Goal: Task Accomplishment & Management: Use online tool/utility

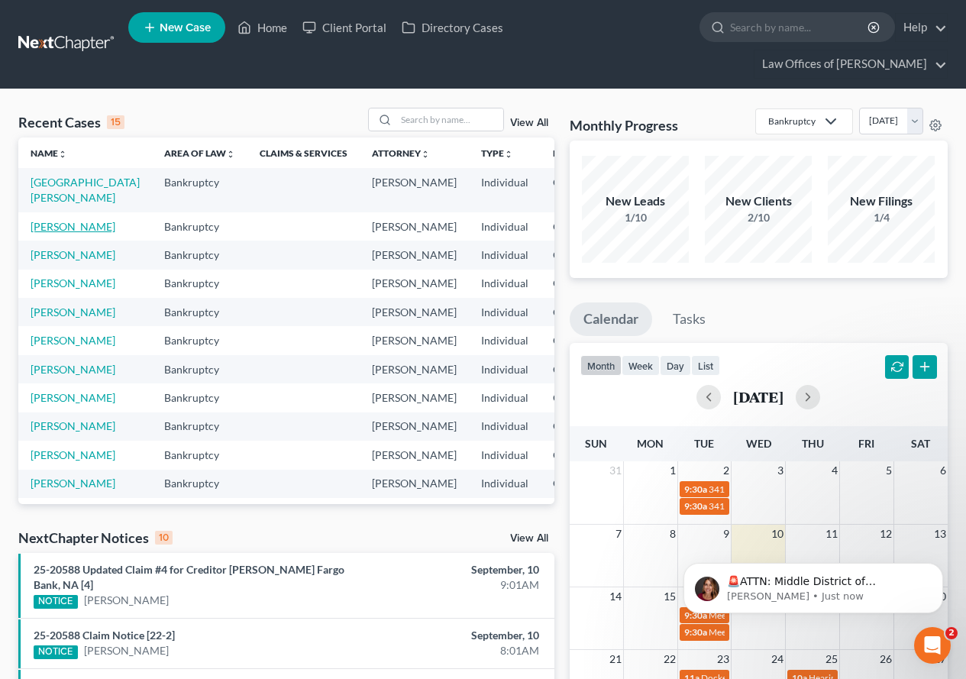
click at [36, 233] on link "[PERSON_NAME]" at bounding box center [73, 226] width 85 height 13
select select "2"
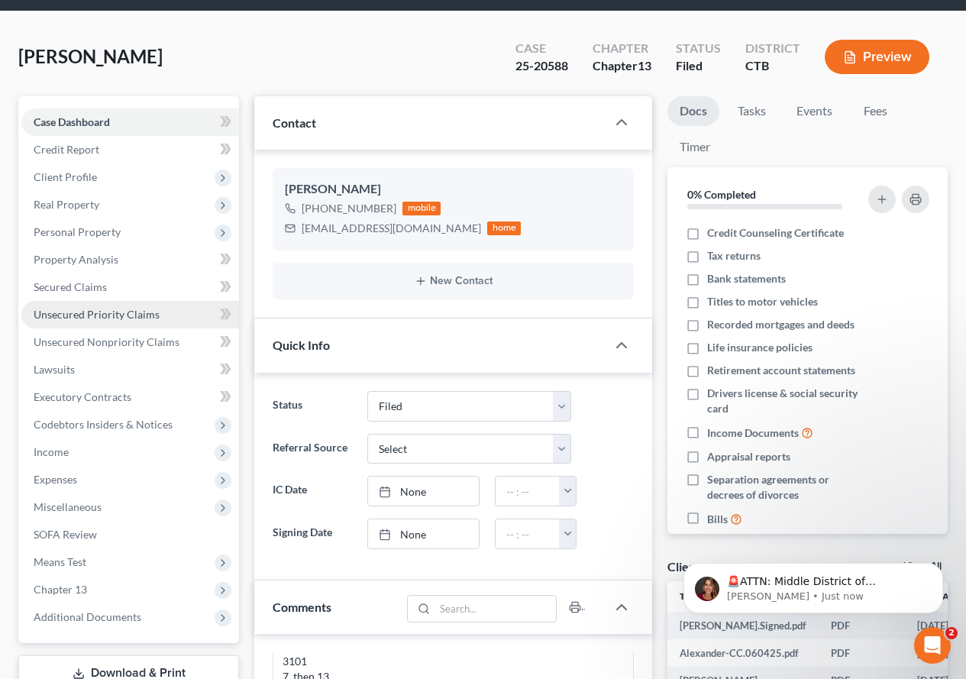
scroll to position [153, 0]
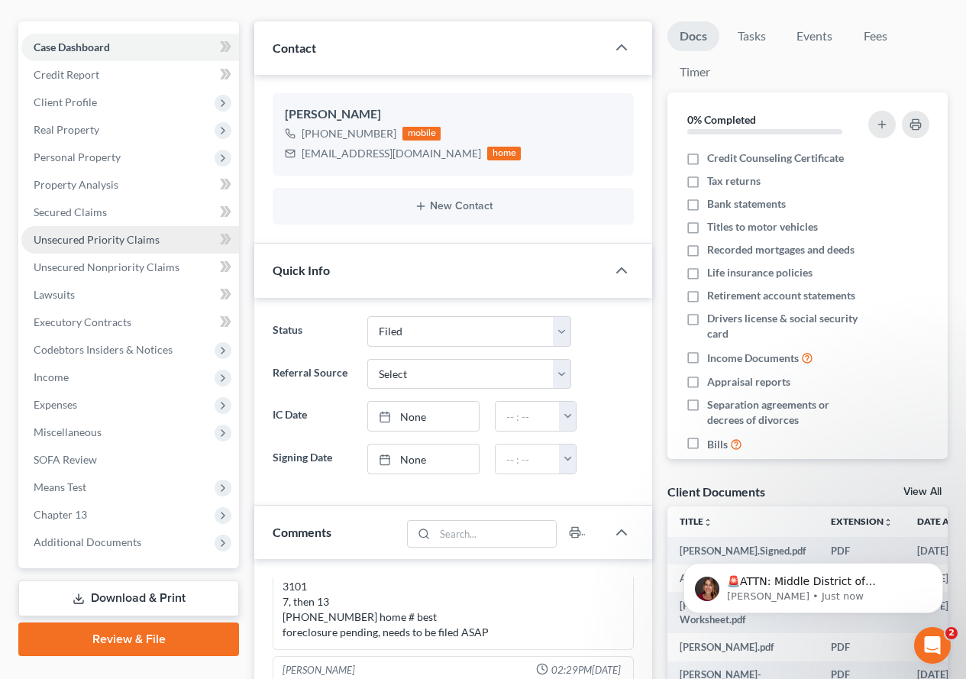
click at [111, 243] on span "Unsecured Priority Claims" at bounding box center [97, 239] width 126 height 13
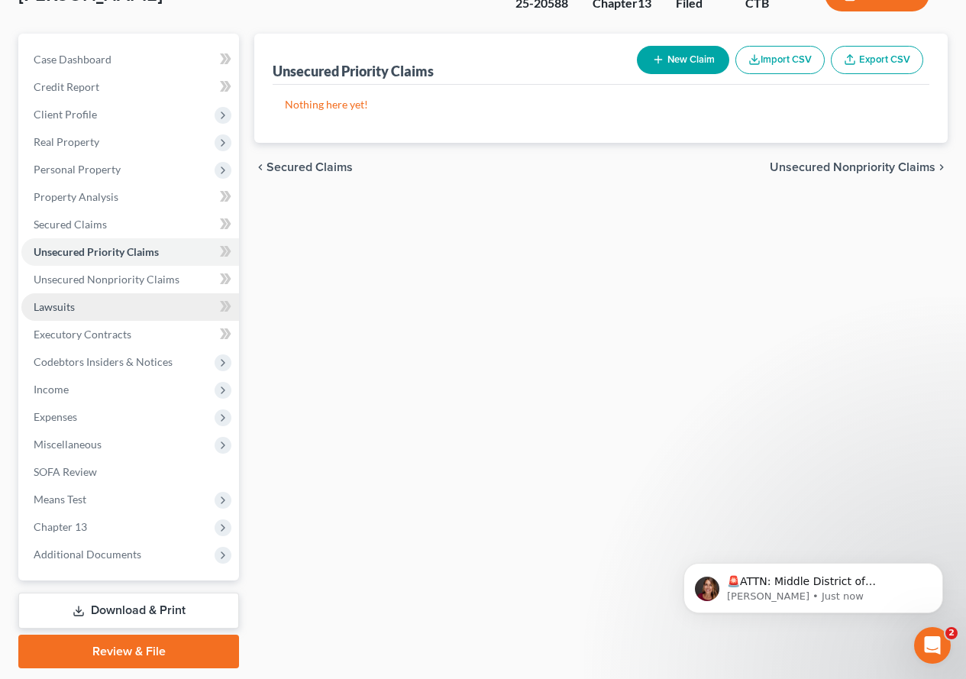
scroll to position [153, 0]
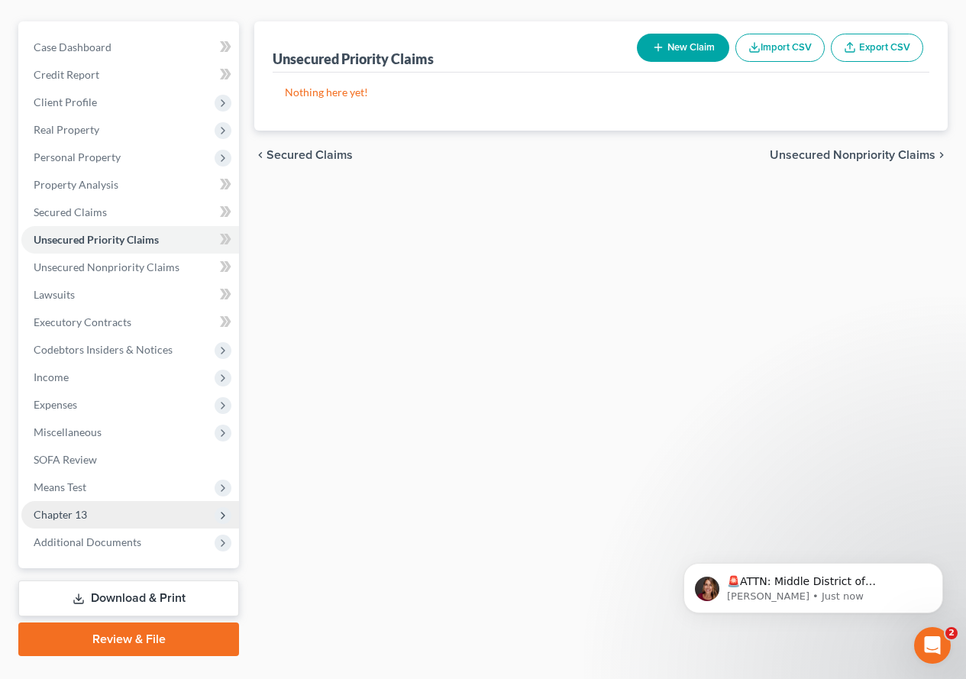
click at [53, 515] on span "Chapter 13" at bounding box center [60, 514] width 53 height 13
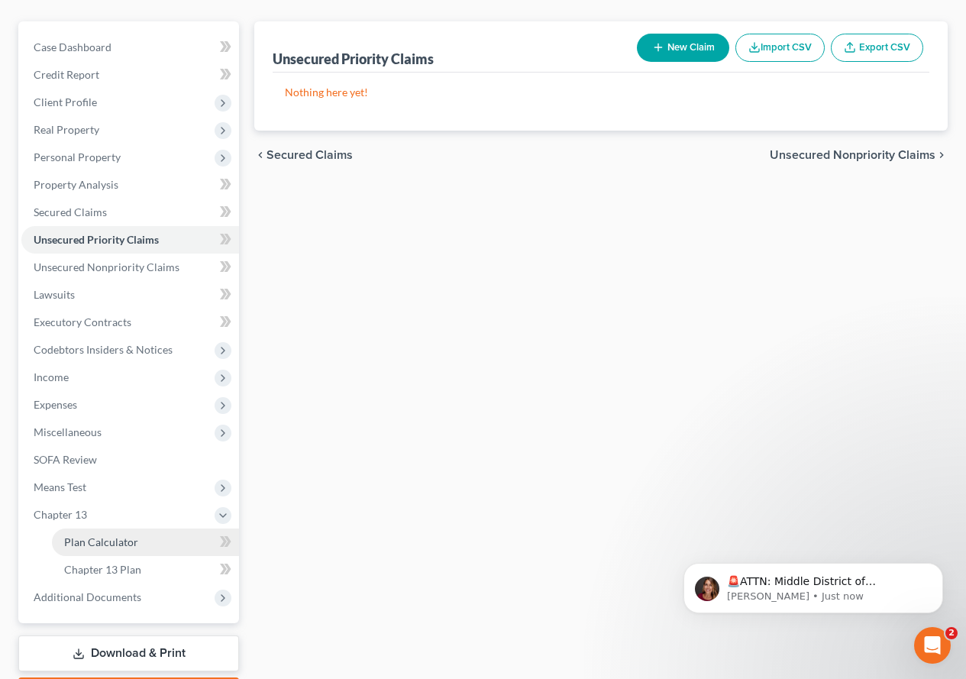
click at [117, 547] on span "Plan Calculator" at bounding box center [101, 541] width 74 height 13
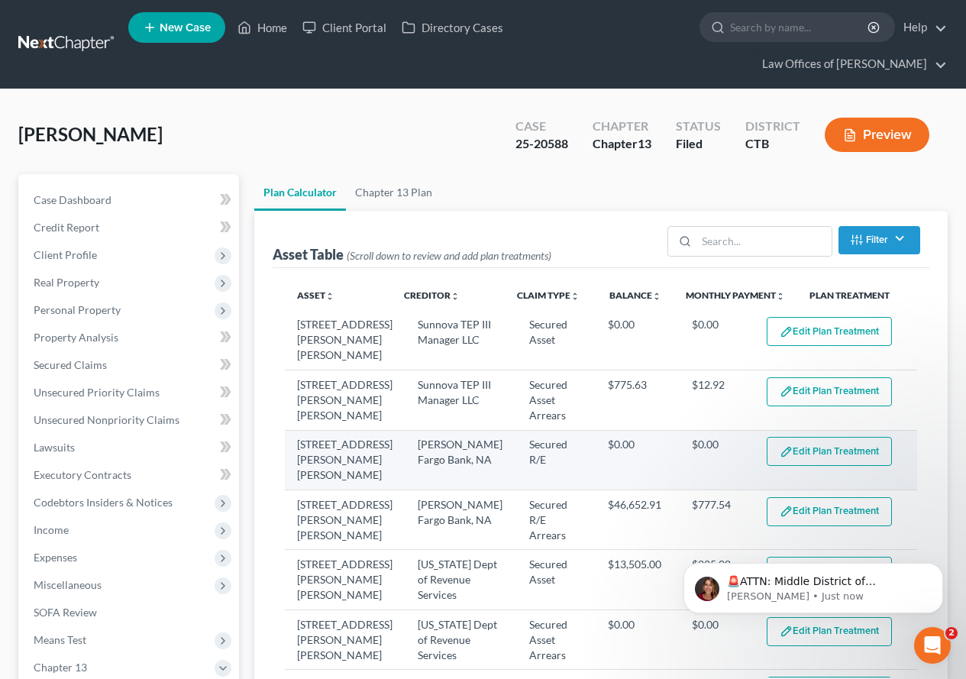
select select "59"
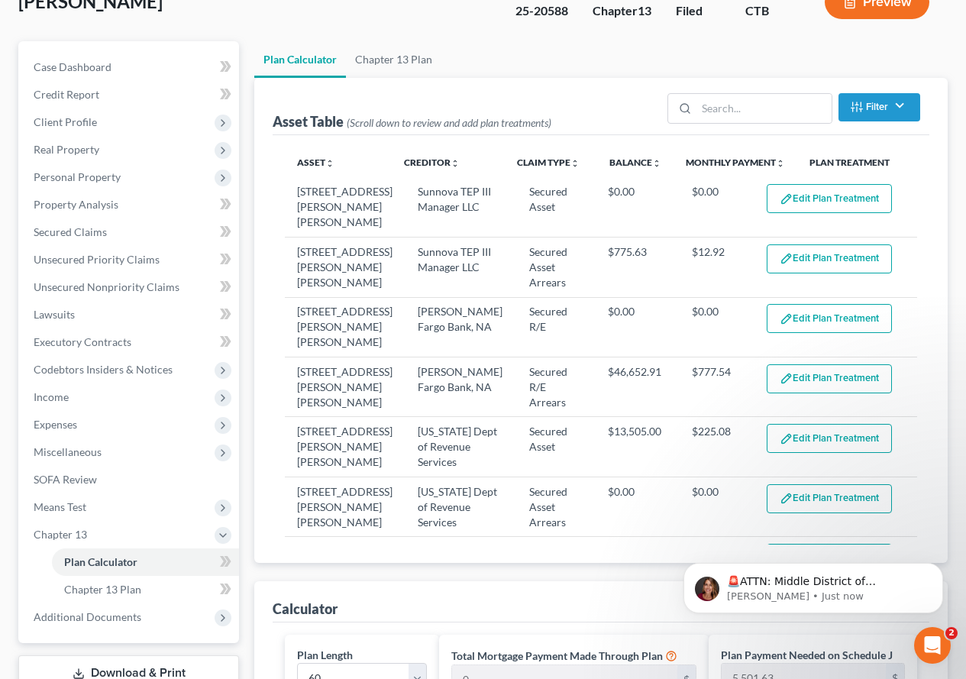
scroll to position [179, 0]
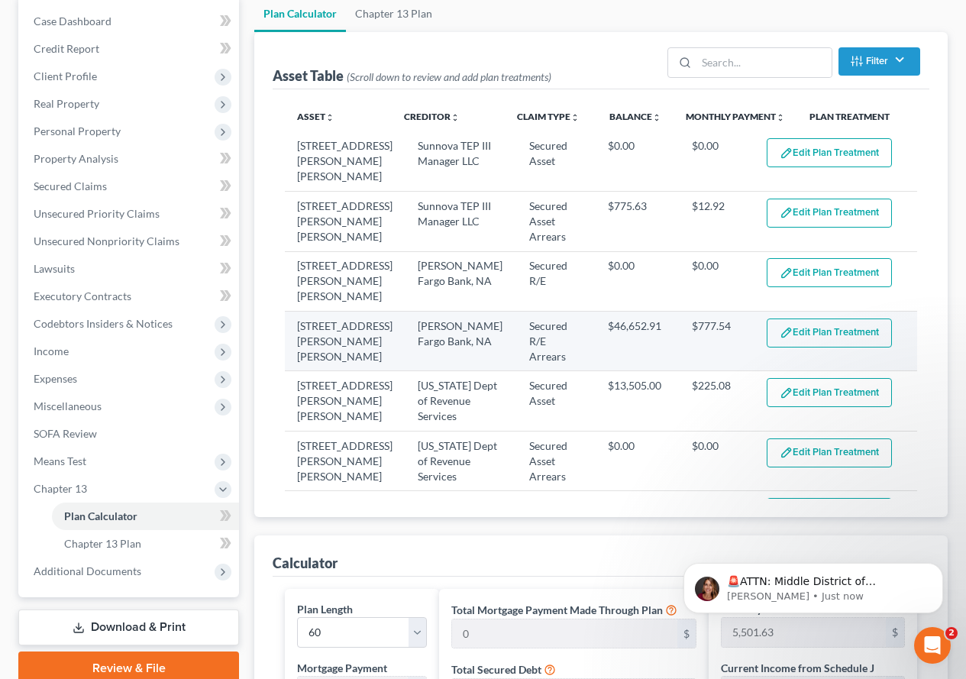
click at [788, 318] on button "Edit Plan Treatment" at bounding box center [829, 332] width 125 height 29
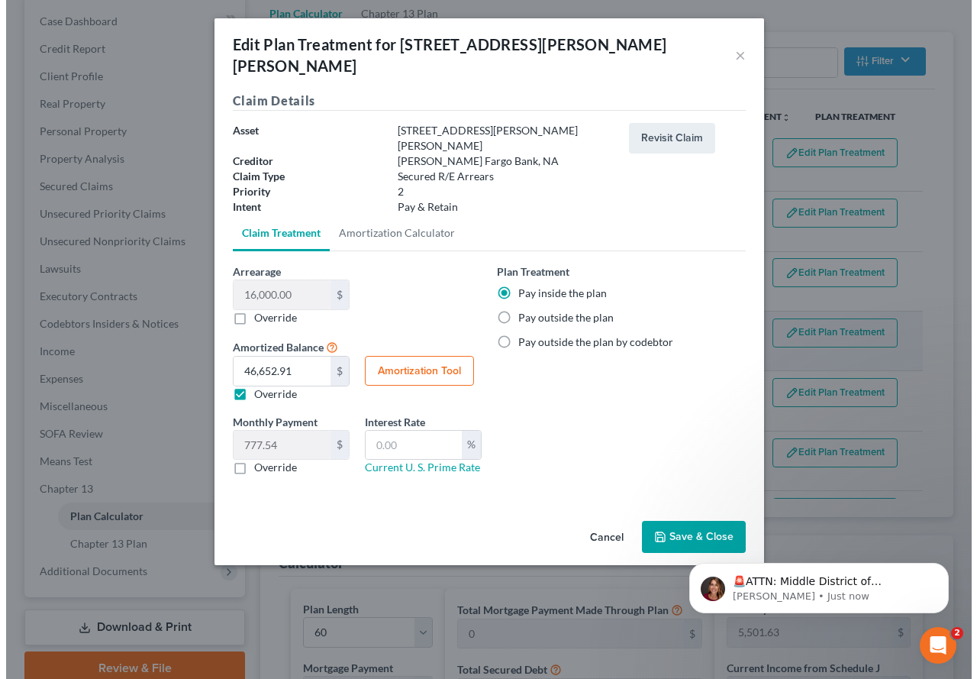
scroll to position [151, 0]
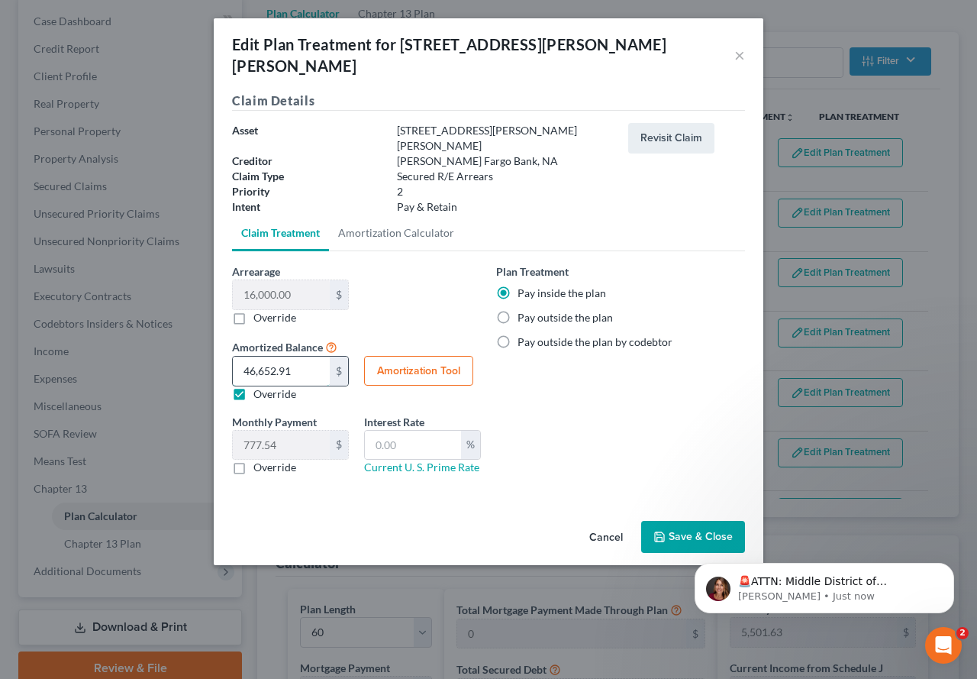
click at [273, 357] on input "46,652.91" at bounding box center [281, 371] width 97 height 29
click at [275, 357] on input "46,652.91" at bounding box center [281, 371] width 97 height 29
type input "46,65.91"
type input "77.76"
click at [260, 357] on input "4,665.91" at bounding box center [281, 371] width 97 height 29
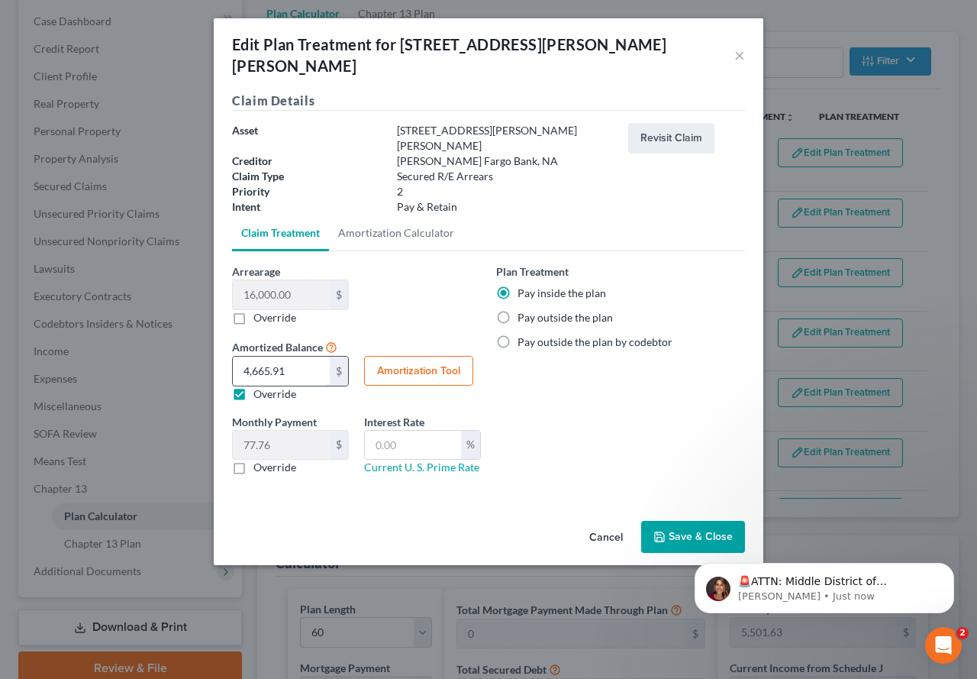
click at [267, 357] on input "4,665.91" at bounding box center [281, 371] width 97 height 29
type input "4,6656.91"
type input "777.61"
type input "46,656.91"
click at [689, 521] on button "Save & Close" at bounding box center [693, 537] width 104 height 32
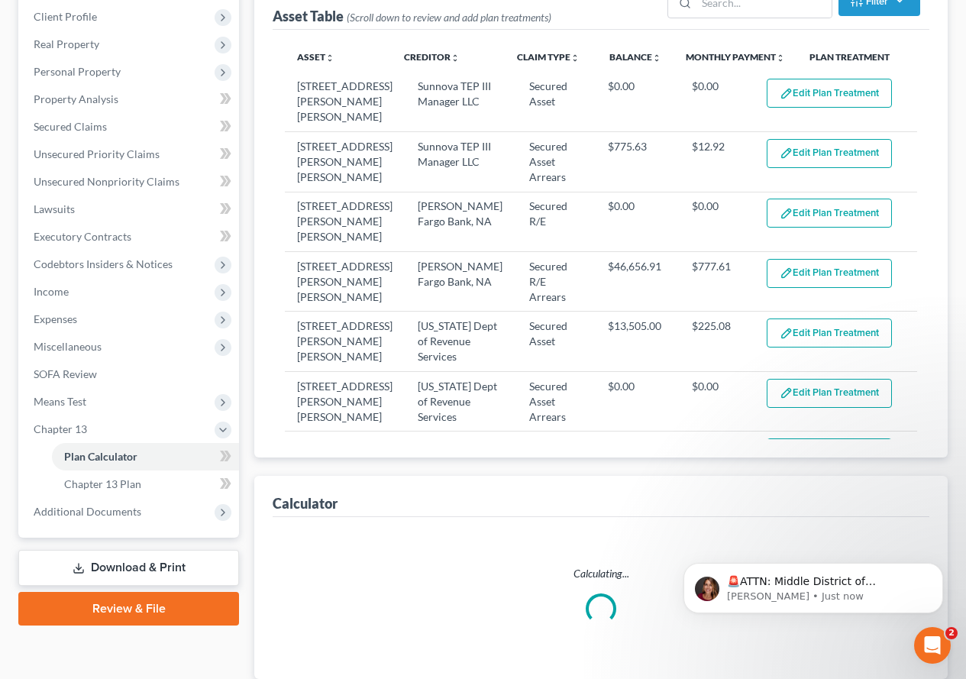
scroll to position [345, 0]
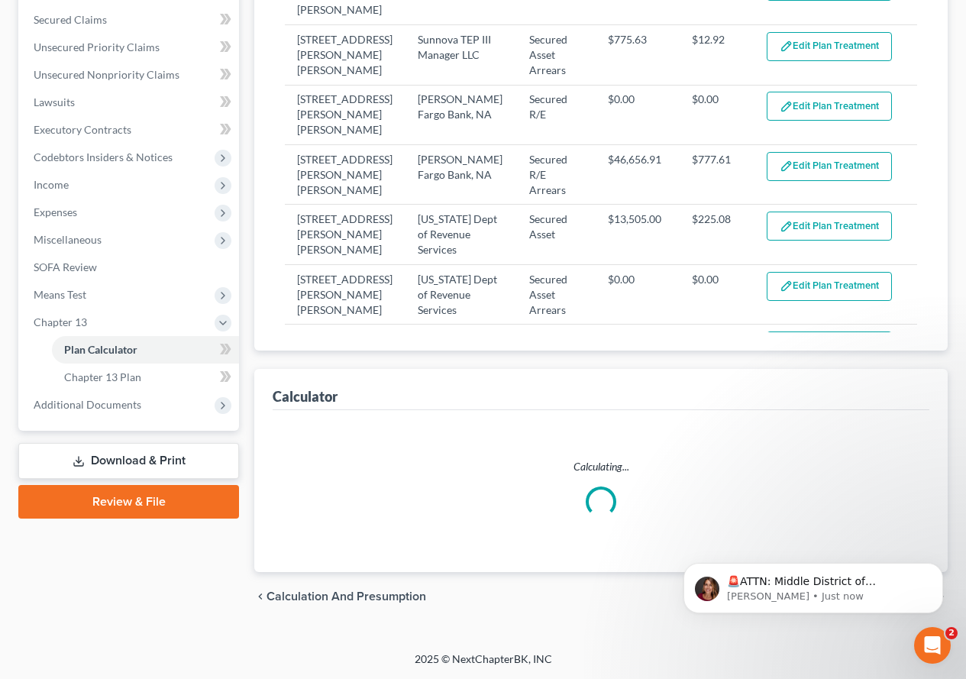
select select "59"
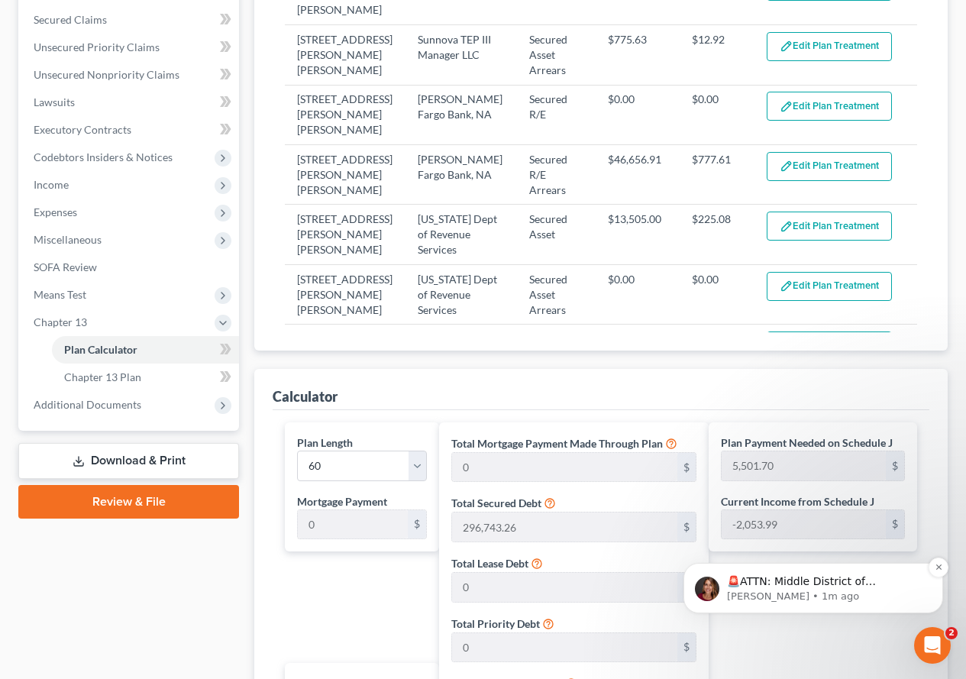
click at [837, 590] on p "[PERSON_NAME] • 1m ago" at bounding box center [825, 596] width 197 height 14
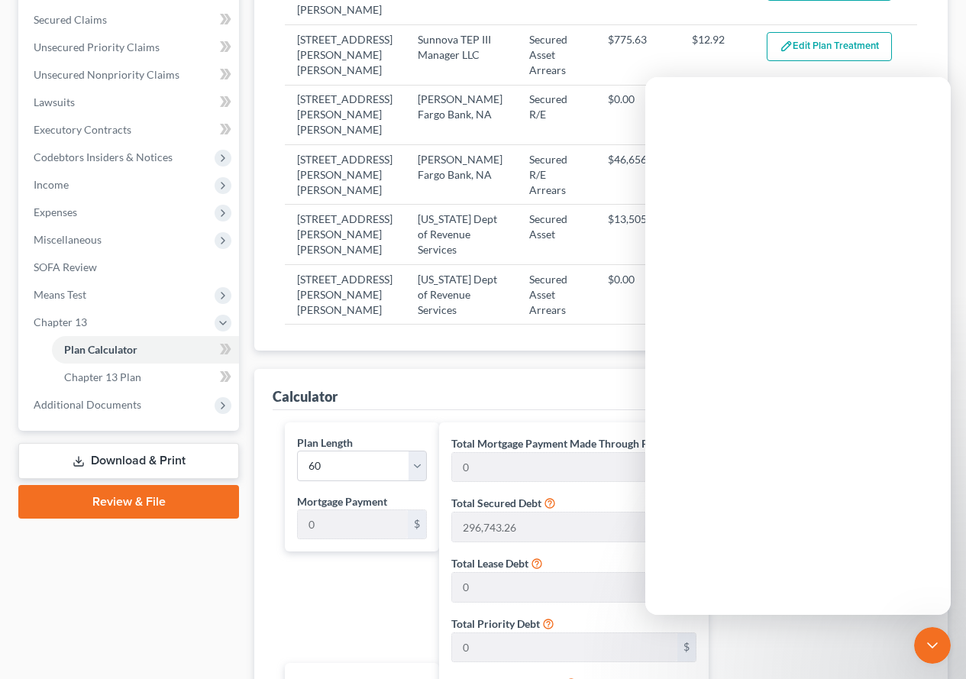
scroll to position [0, 0]
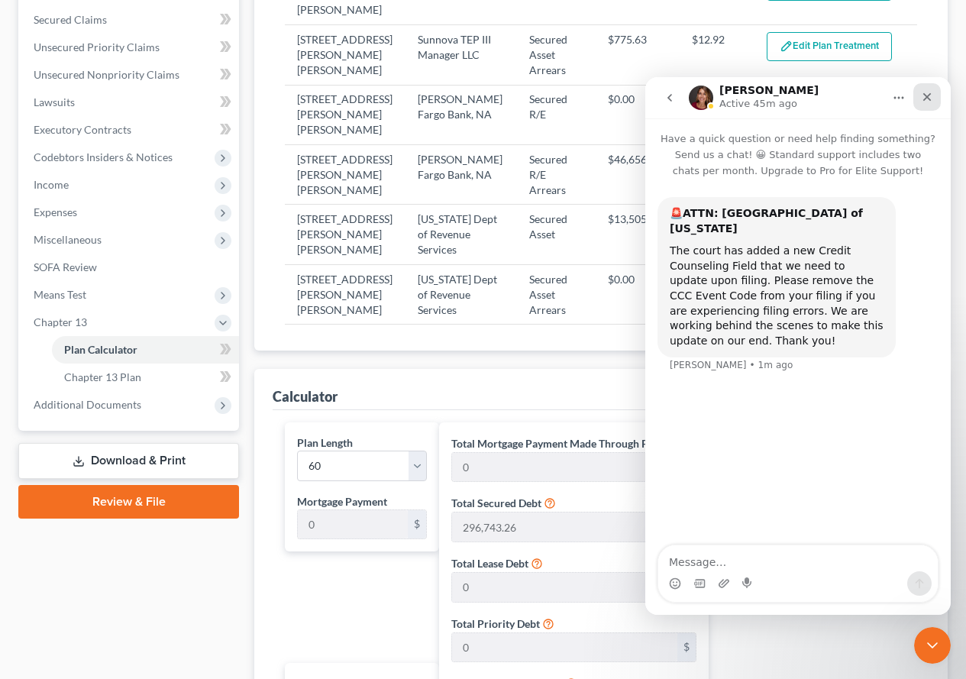
click at [926, 100] on icon "Close" at bounding box center [927, 97] width 12 height 12
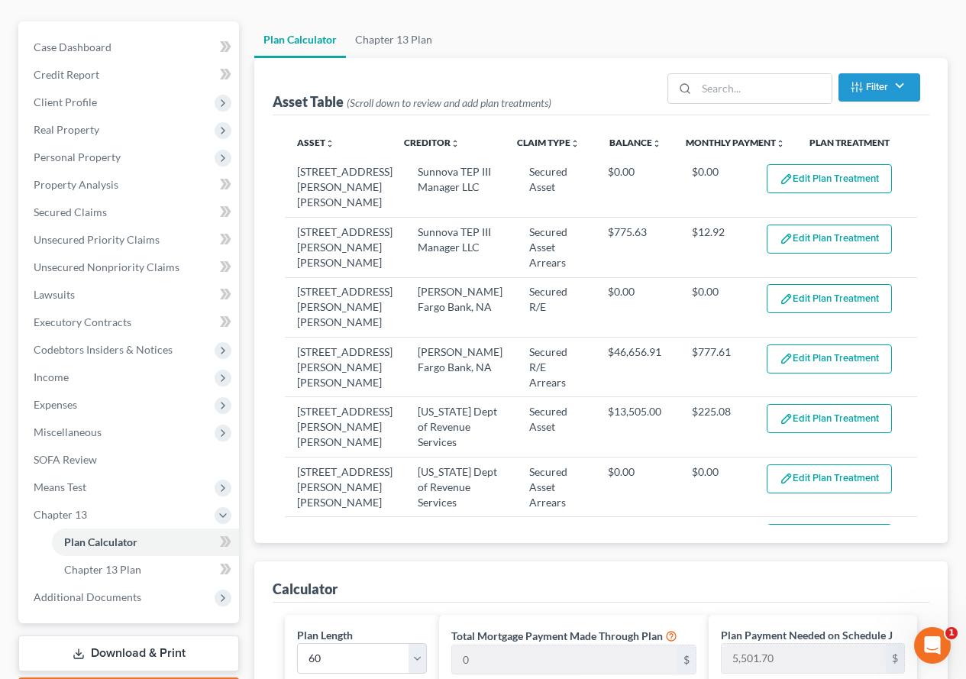
scroll to position [116, 0]
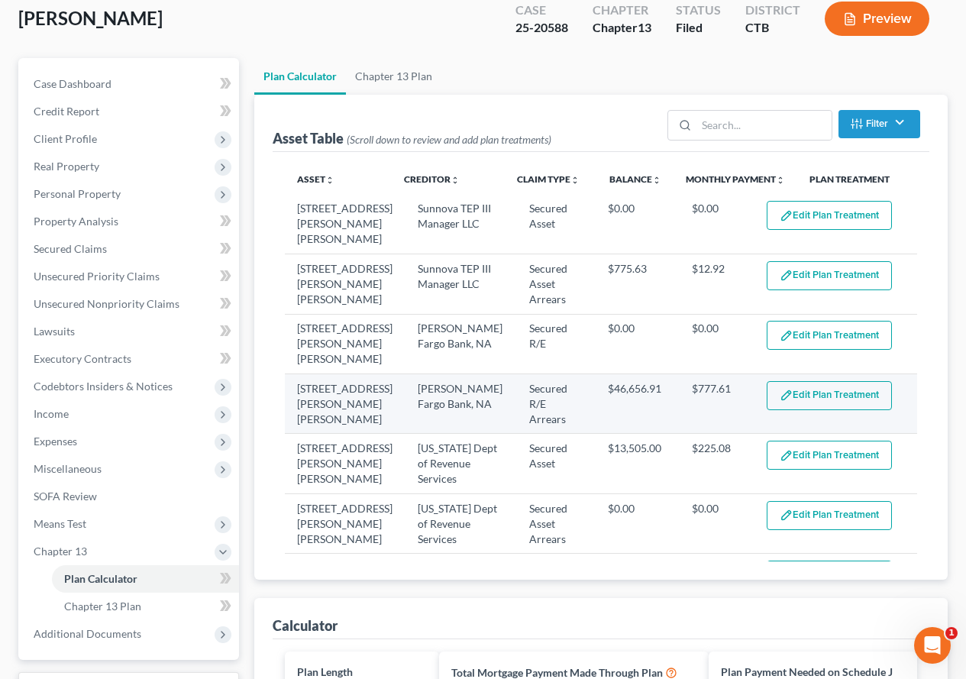
click at [843, 381] on button "Edit Plan Treatment" at bounding box center [829, 395] width 125 height 29
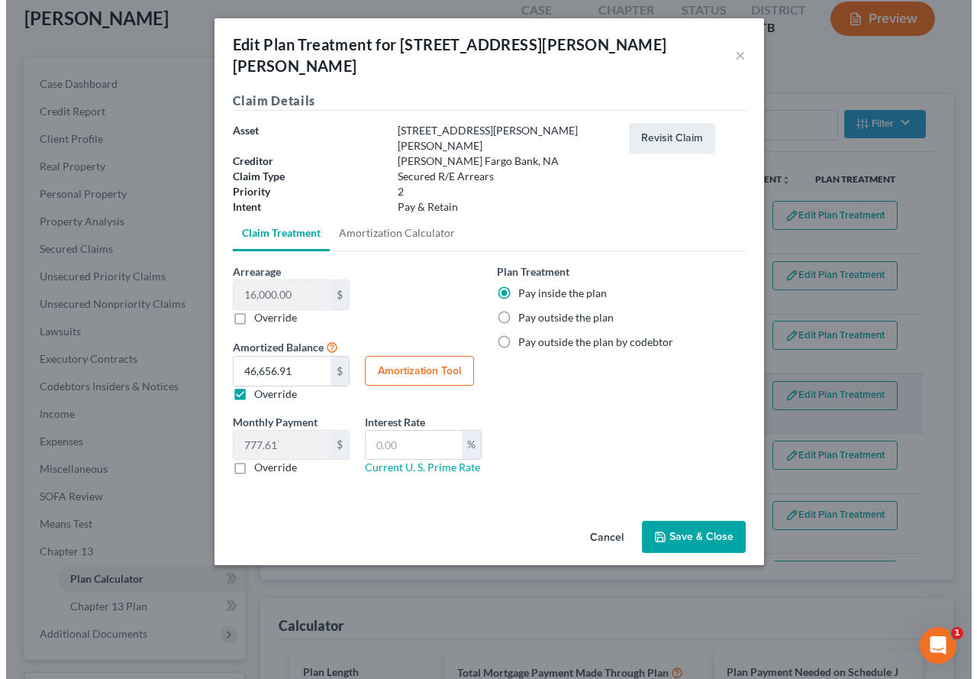
scroll to position [89, 0]
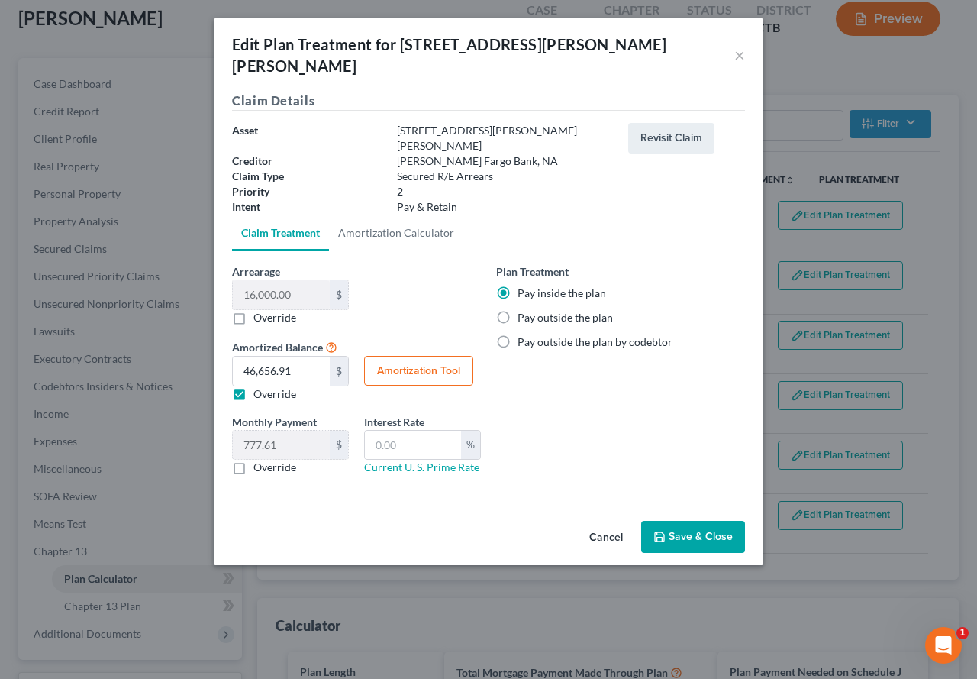
click at [677, 521] on button "Save & Close" at bounding box center [693, 537] width 104 height 32
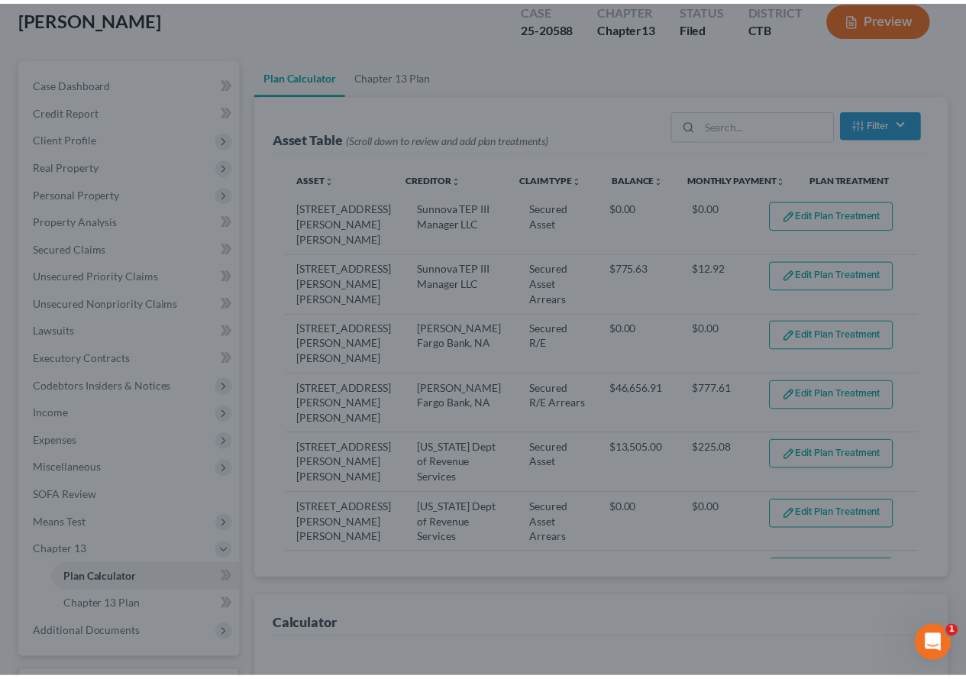
scroll to position [116, 0]
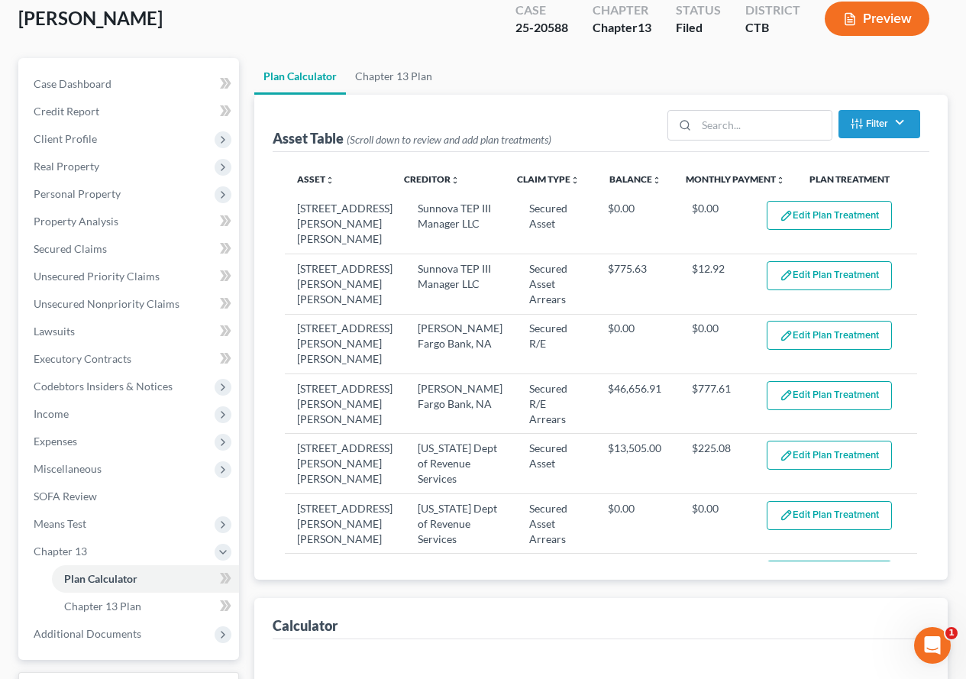
select select "59"
